Goal: Transaction & Acquisition: Purchase product/service

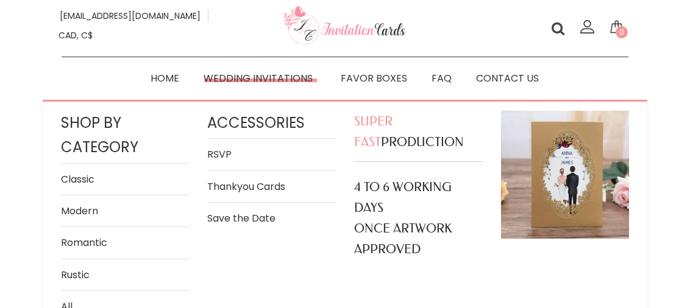
click at [279, 75] on link "Wedding Invitations" at bounding box center [260, 78] width 137 height 18
click at [98, 240] on link "Romantic" at bounding box center [125, 243] width 129 height 16
click at [222, 153] on link "RSVP" at bounding box center [272, 154] width 129 height 16
click at [246, 80] on link "Wedding Invitations" at bounding box center [260, 78] width 137 height 18
click at [253, 77] on link "Wedding Invitations" at bounding box center [260, 78] width 137 height 18
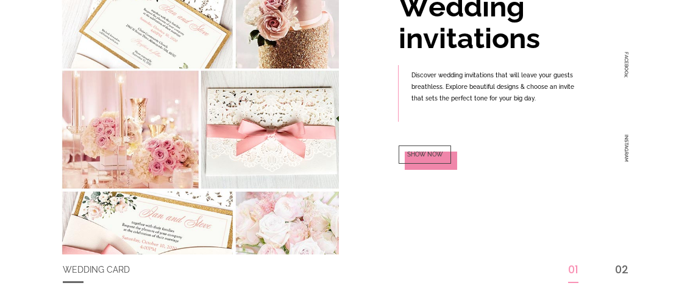
scroll to position [146, 0]
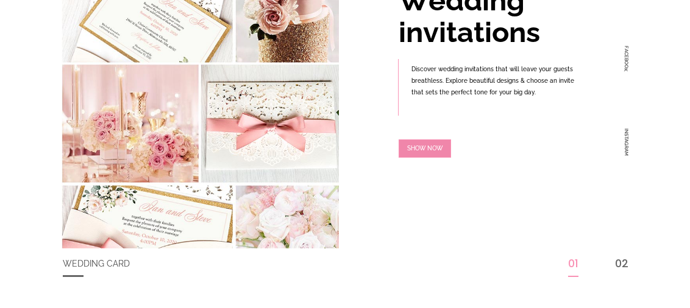
click at [415, 149] on div "O" at bounding box center [417, 149] width 4 height 6
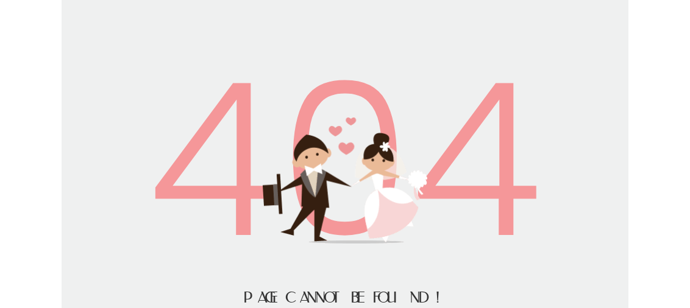
scroll to position [115, 0]
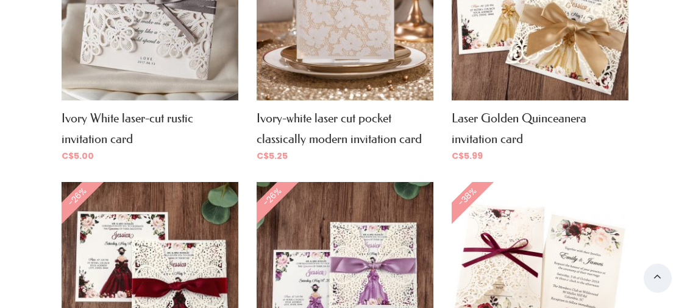
scroll to position [1725, 0]
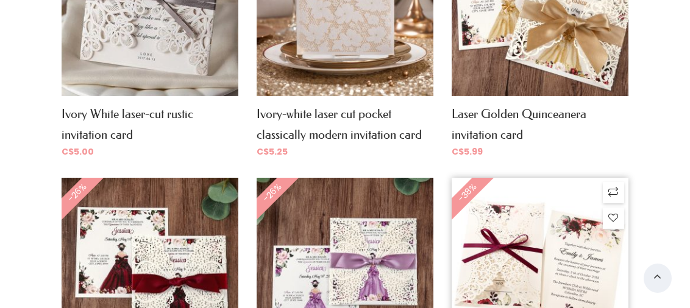
click at [589, 231] on img at bounding box center [540, 266] width 177 height 177
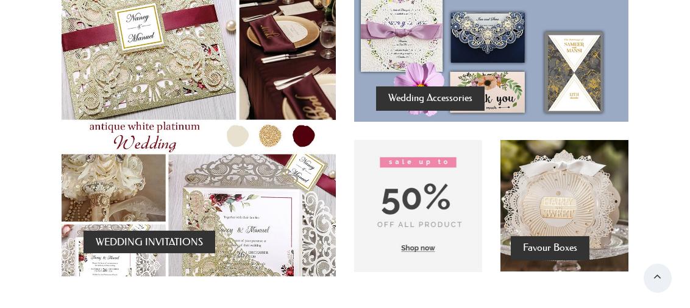
scroll to position [790, 0]
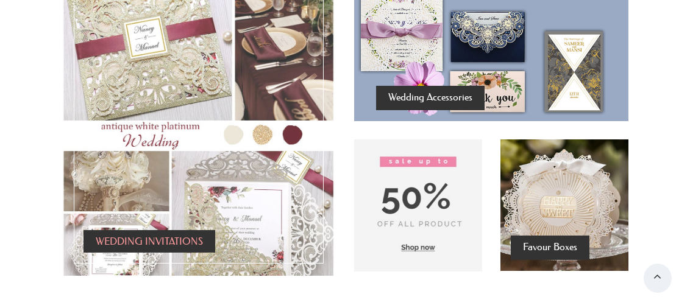
click at [166, 233] on h4 "WEDDING INVITATIONS" at bounding box center [149, 241] width 107 height 16
